Goal: Complete application form: Complete application form

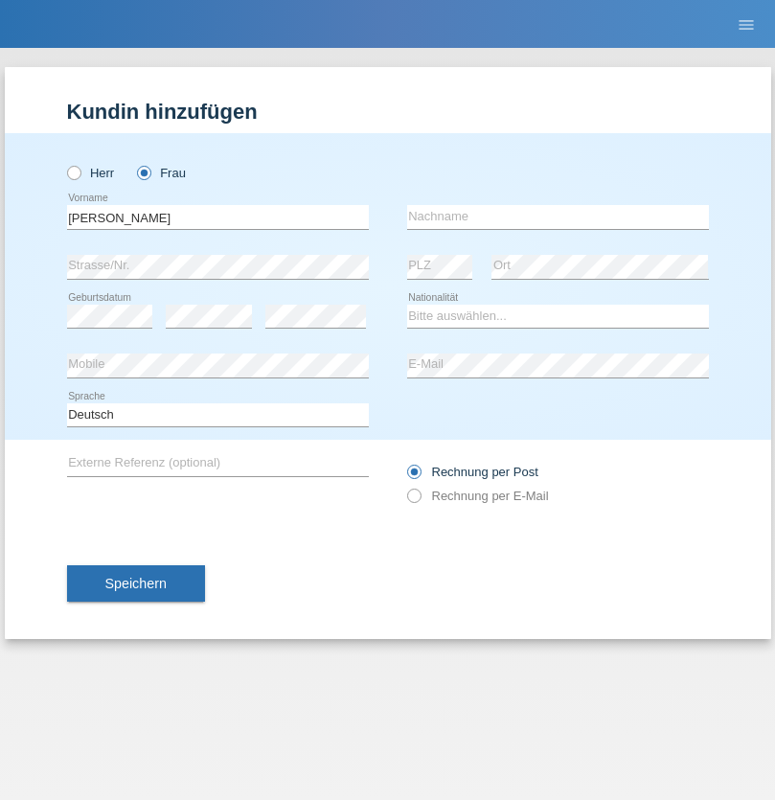
type input "[PERSON_NAME]"
click at [558, 217] on input "text" at bounding box center [558, 217] width 302 height 24
type input "Frei"
select select "CH"
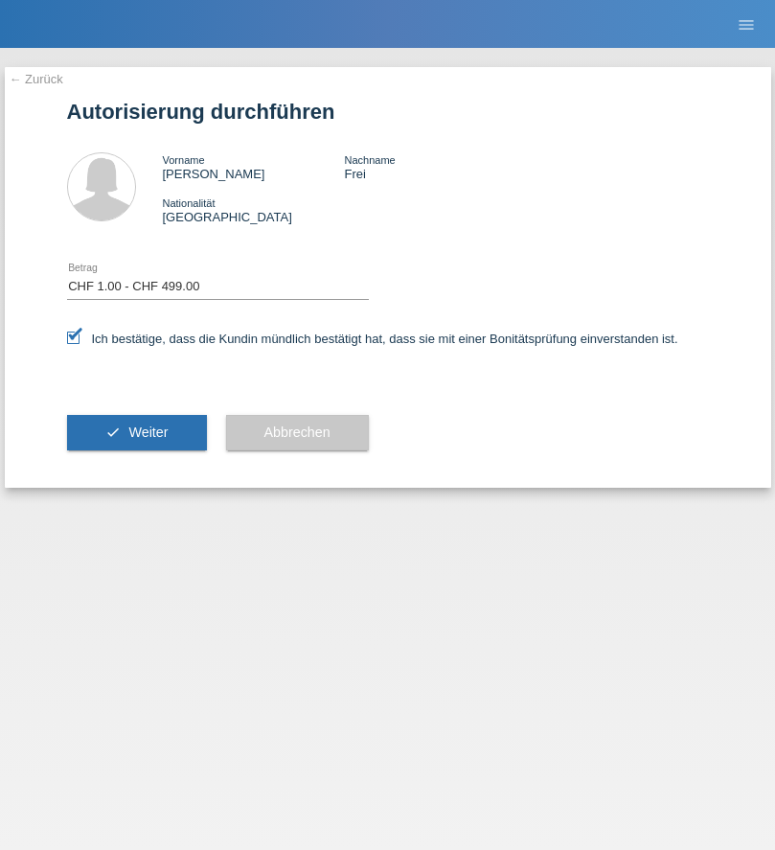
select select "1"
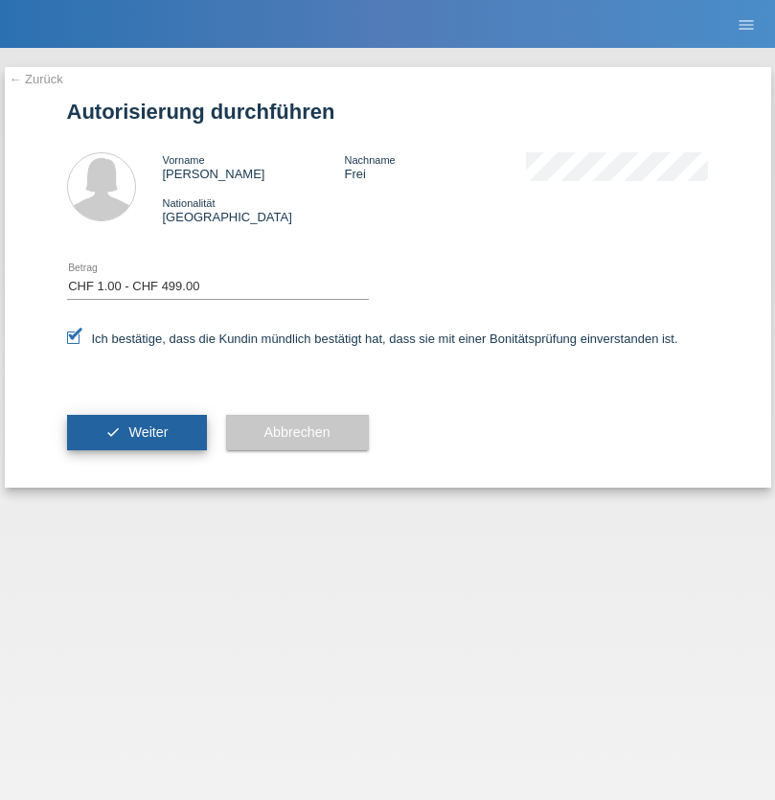
click at [136, 432] on span "Weiter" at bounding box center [147, 432] width 39 height 15
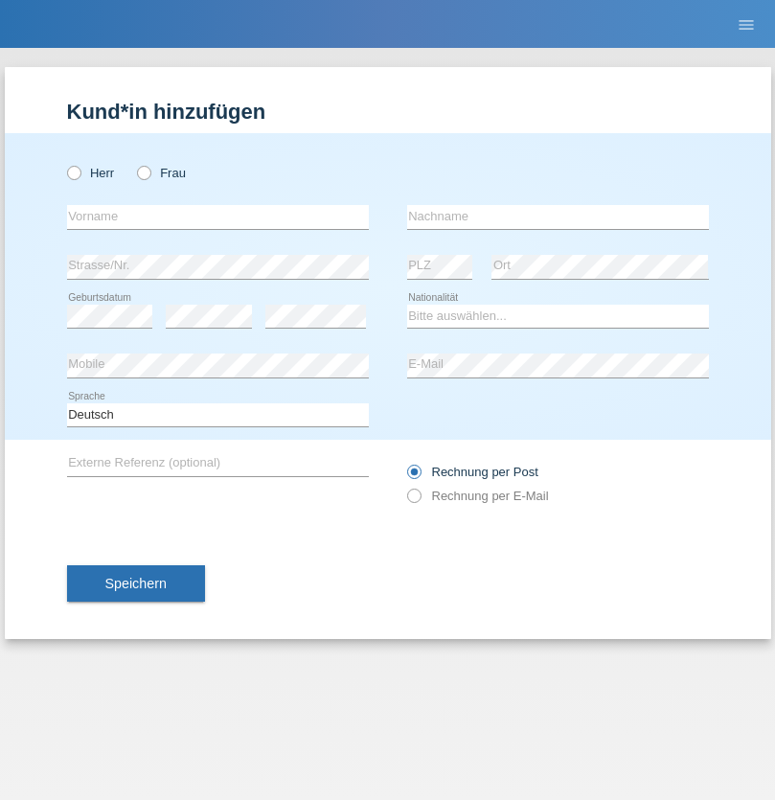
radio input "true"
click at [218, 217] on input "text" at bounding box center [218, 217] width 302 height 24
type input "Ursache"
click at [558, 217] on input "text" at bounding box center [558, 217] width 302 height 24
type input "Roxana"
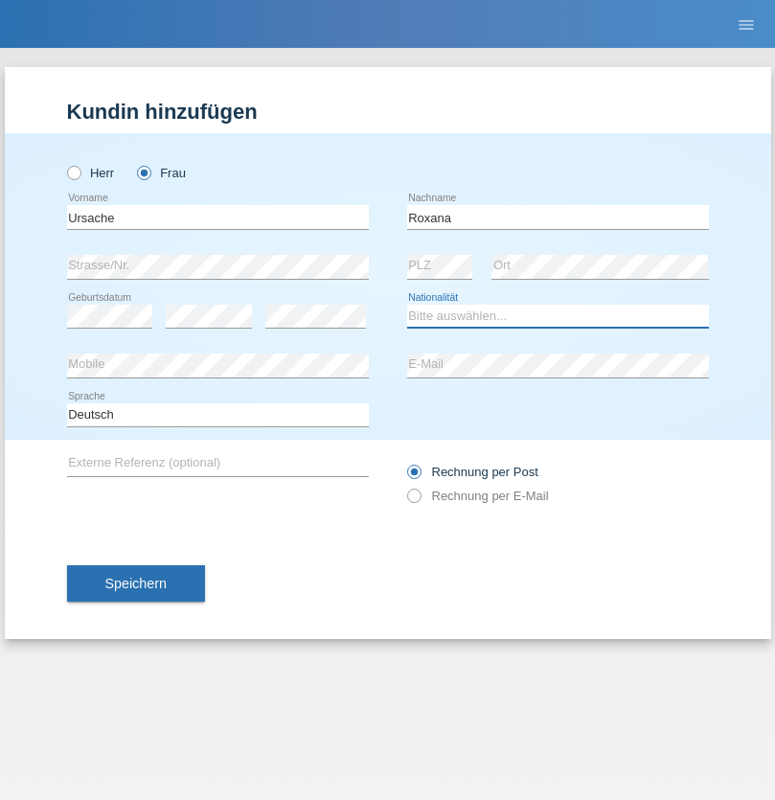
select select "RO"
select select "C"
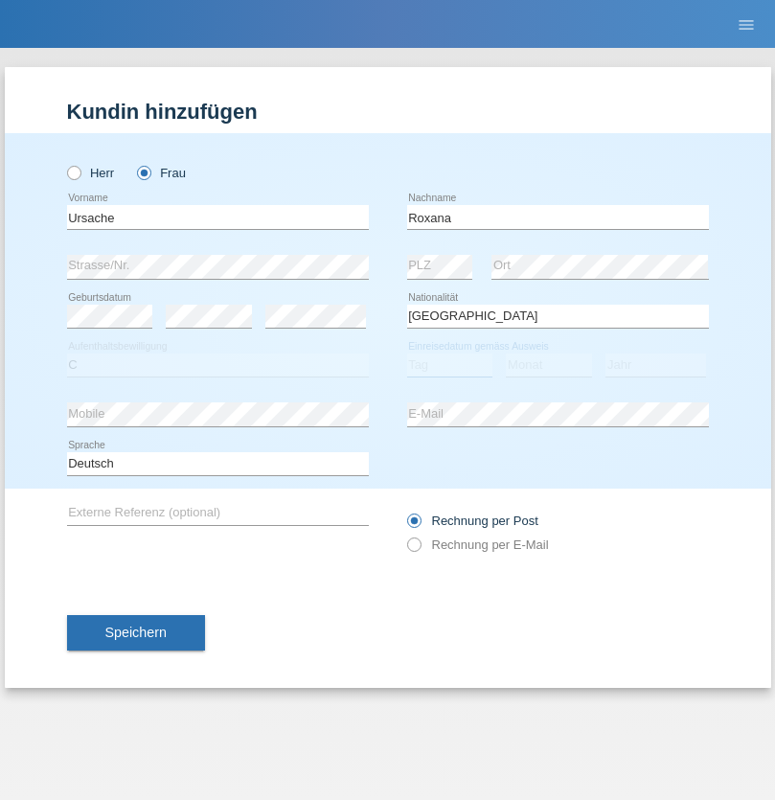
select select "11"
select select "04"
select select "2018"
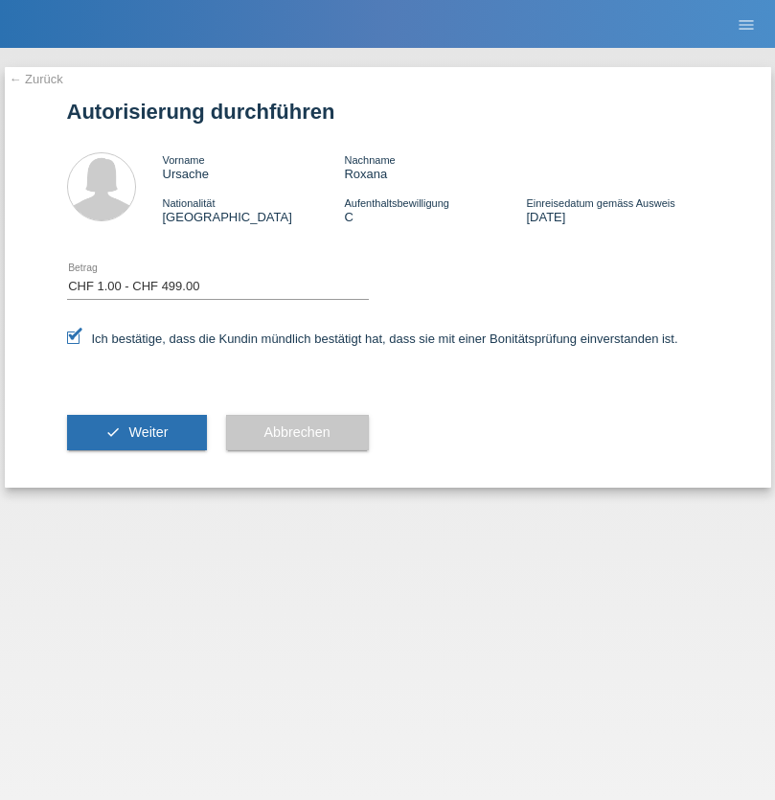
select select "1"
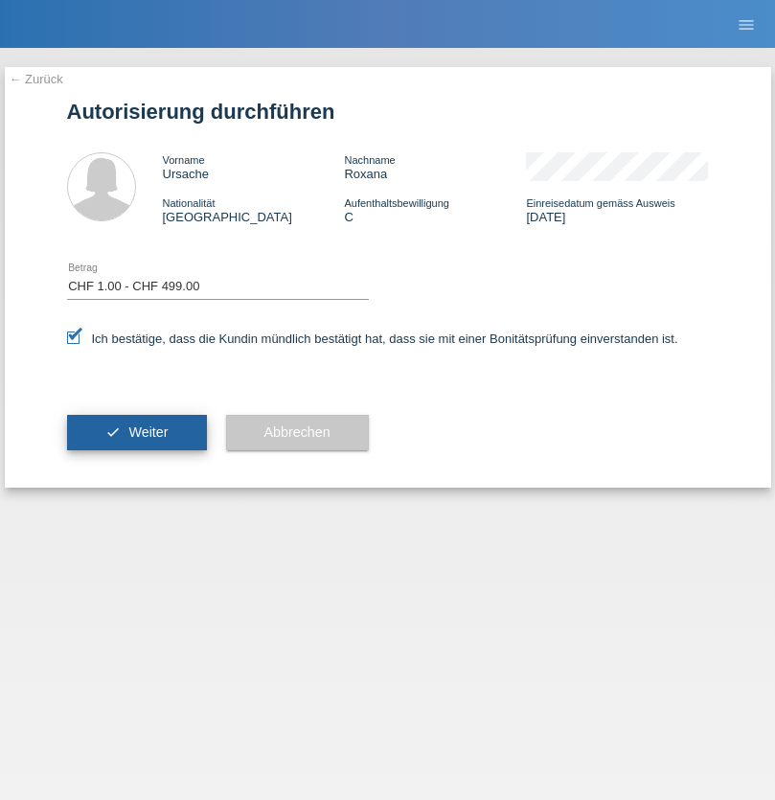
click at [136, 432] on span "Weiter" at bounding box center [147, 432] width 39 height 15
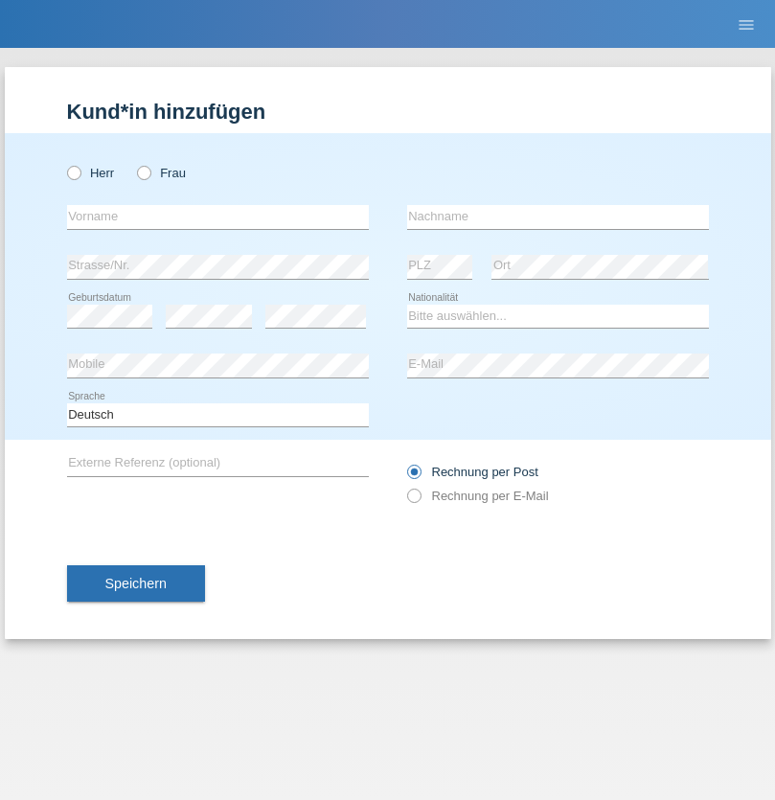
radio input "true"
click at [218, 217] on input "text" at bounding box center [218, 217] width 302 height 24
type input "Pedro"
click at [558, 217] on input "text" at bounding box center [558, 217] width 302 height 24
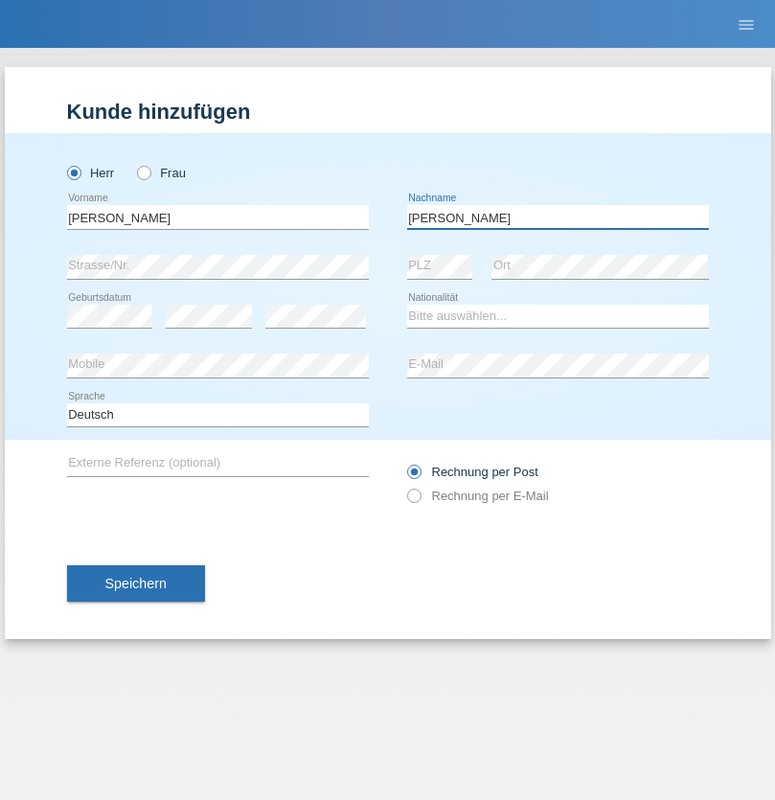
type input "[PERSON_NAME]"
select select "PT"
select select "C"
select select "01"
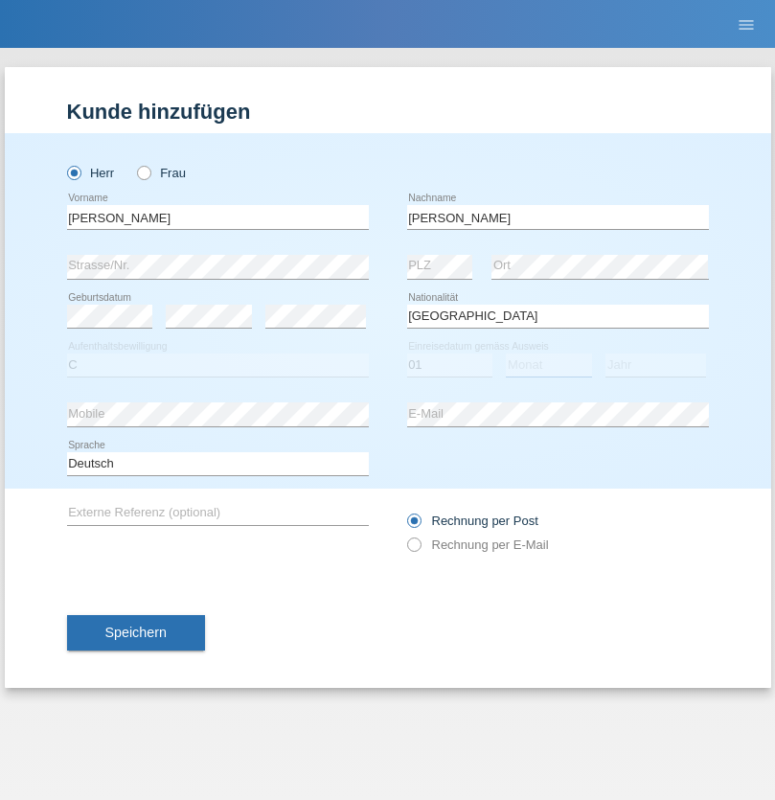
select select "01"
select select "1991"
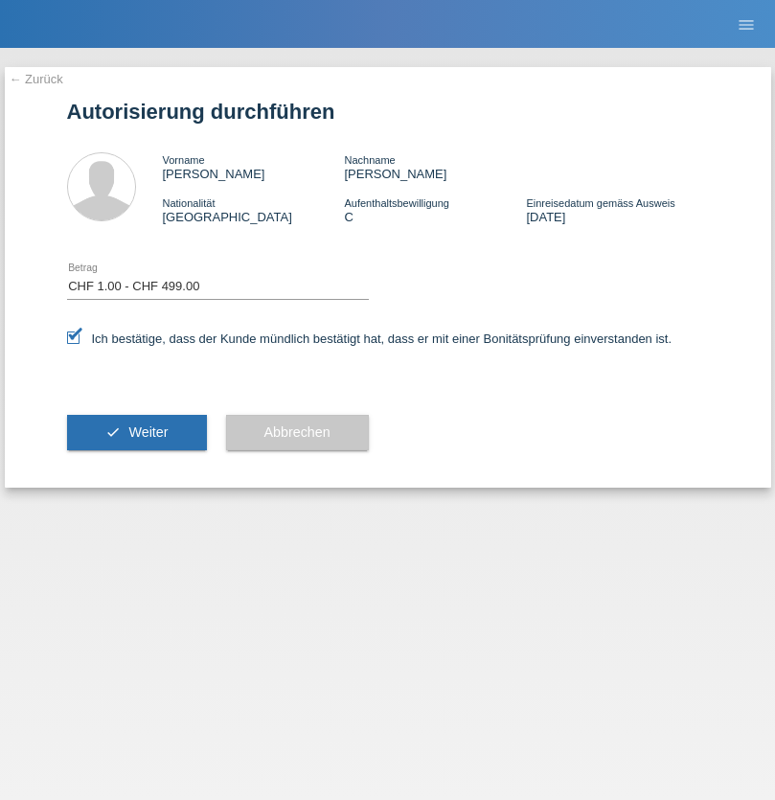
select select "1"
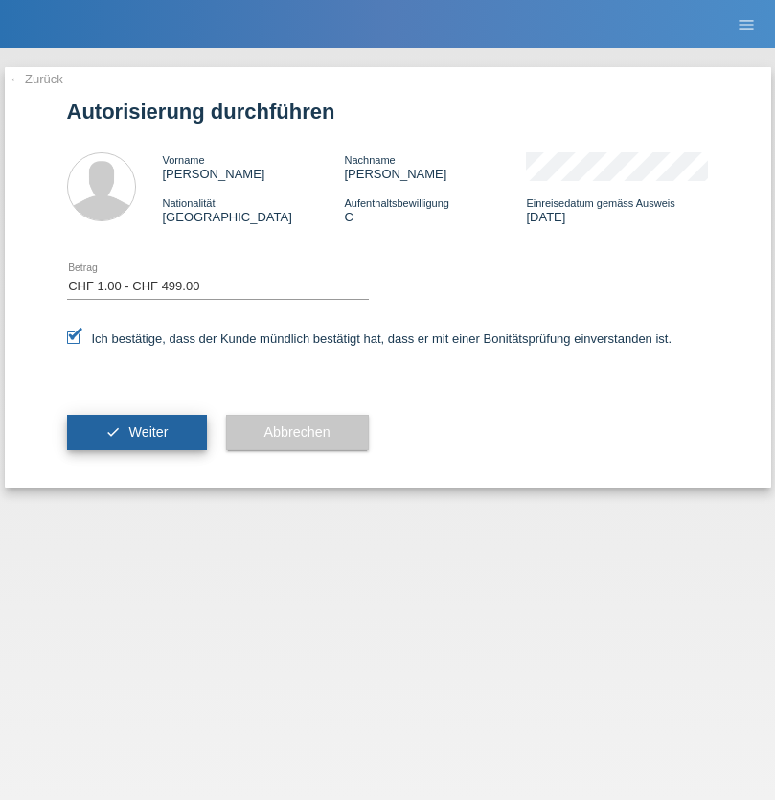
click at [136, 432] on span "Weiter" at bounding box center [147, 432] width 39 height 15
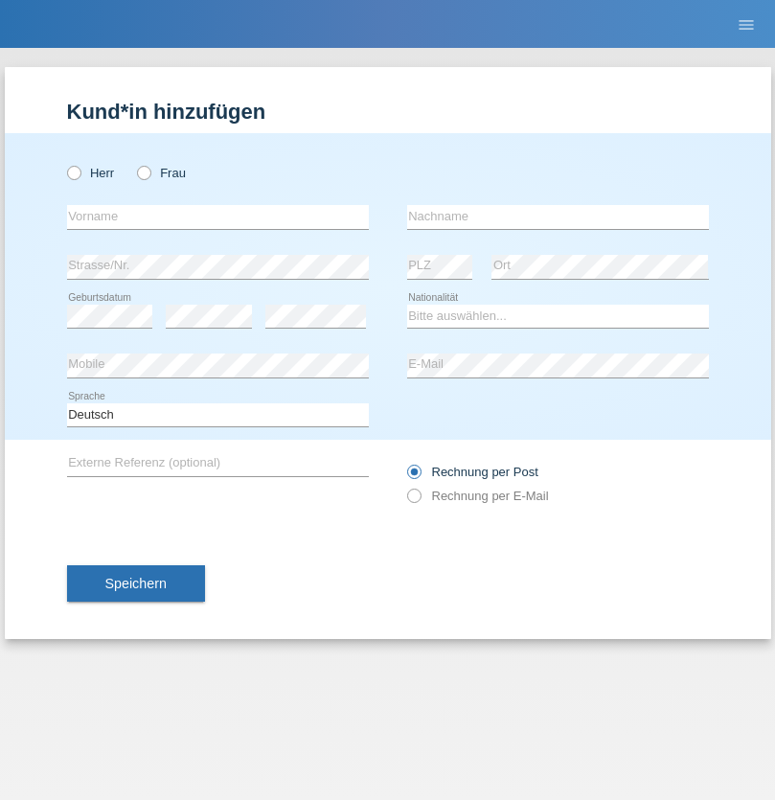
radio input "true"
click at [218, 217] on input "text" at bounding box center [218, 217] width 302 height 24
type input "[PERSON_NAME]"
click at [558, 217] on input "text" at bounding box center [558, 217] width 302 height 24
type input "Merbilhaa"
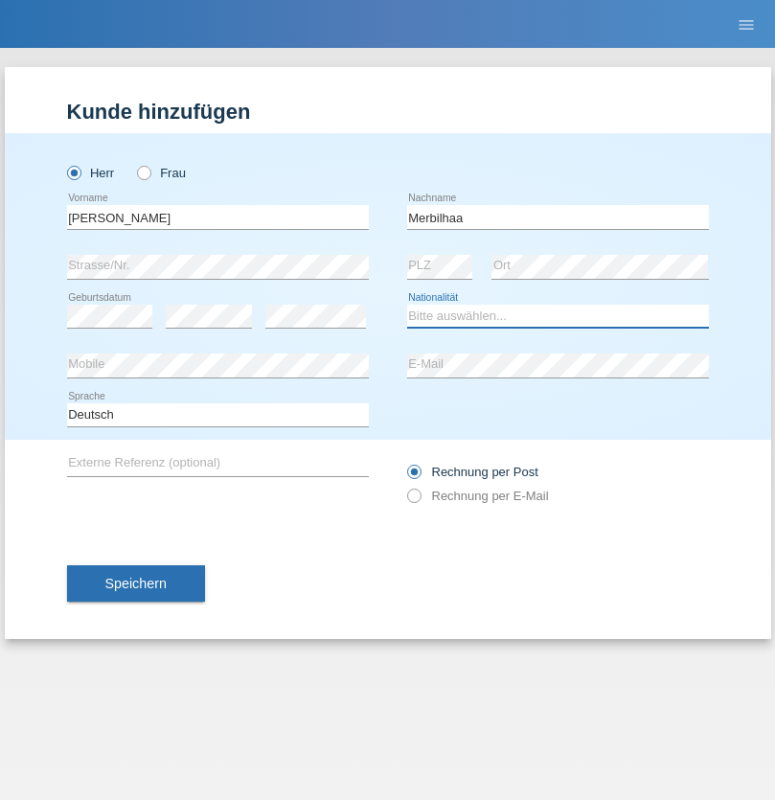
select select "CH"
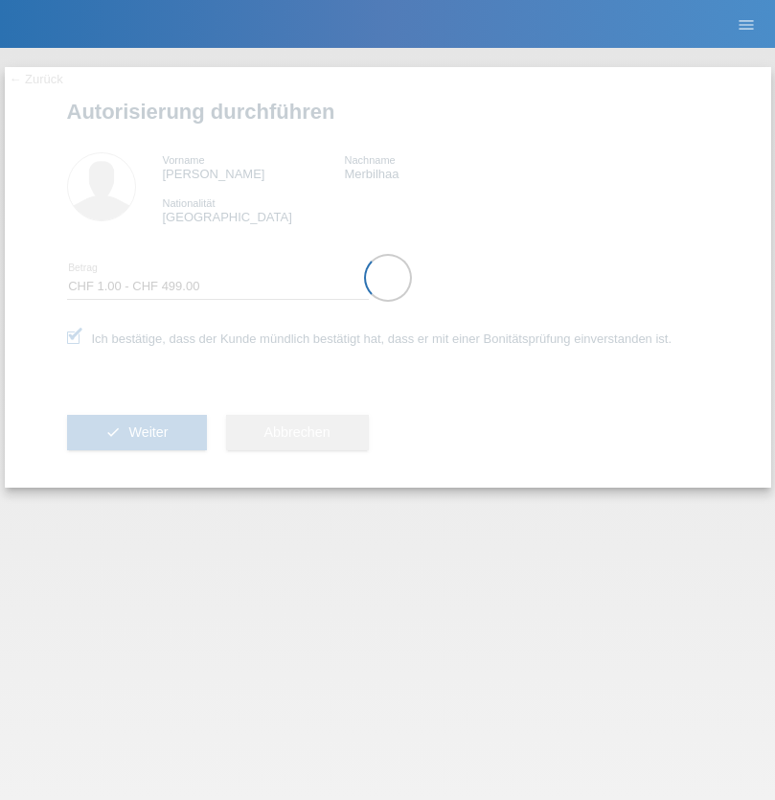
select select "1"
